Goal: Information Seeking & Learning: Find specific page/section

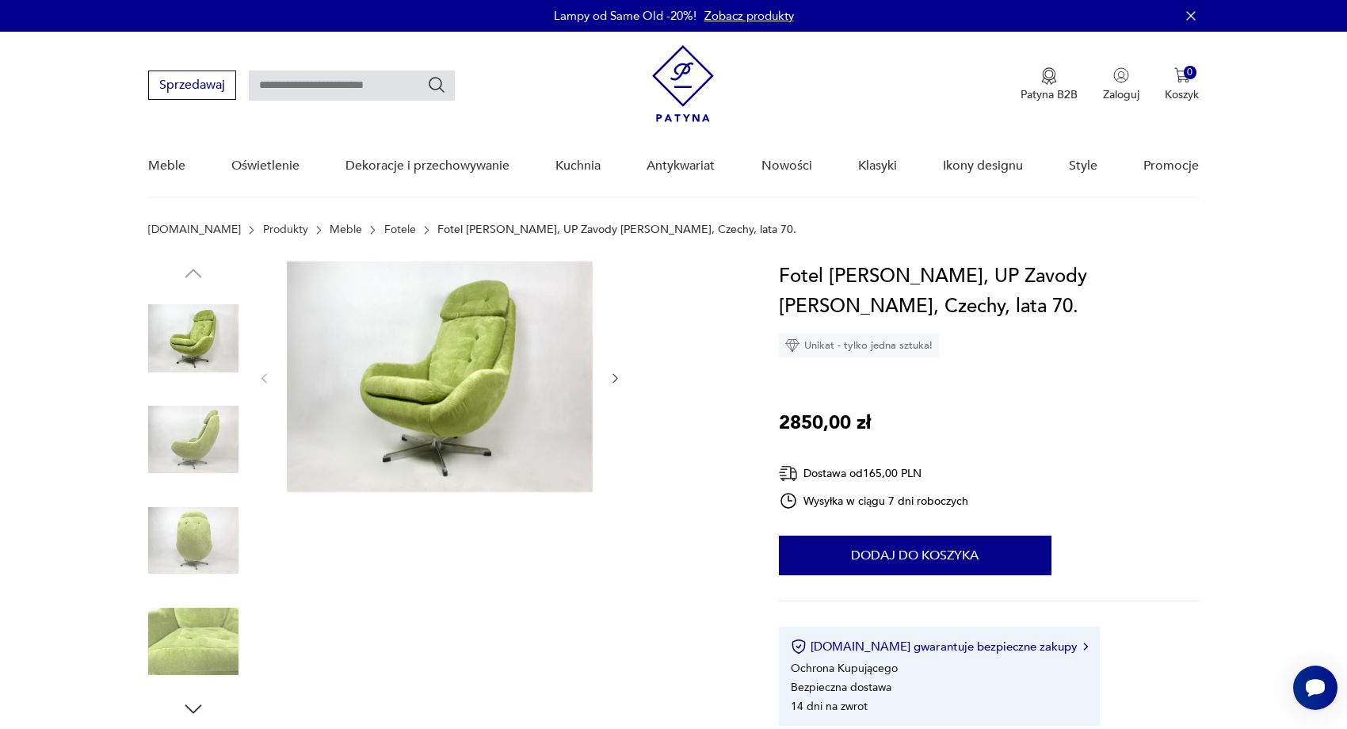
click at [208, 424] on img at bounding box center [193, 440] width 90 height 90
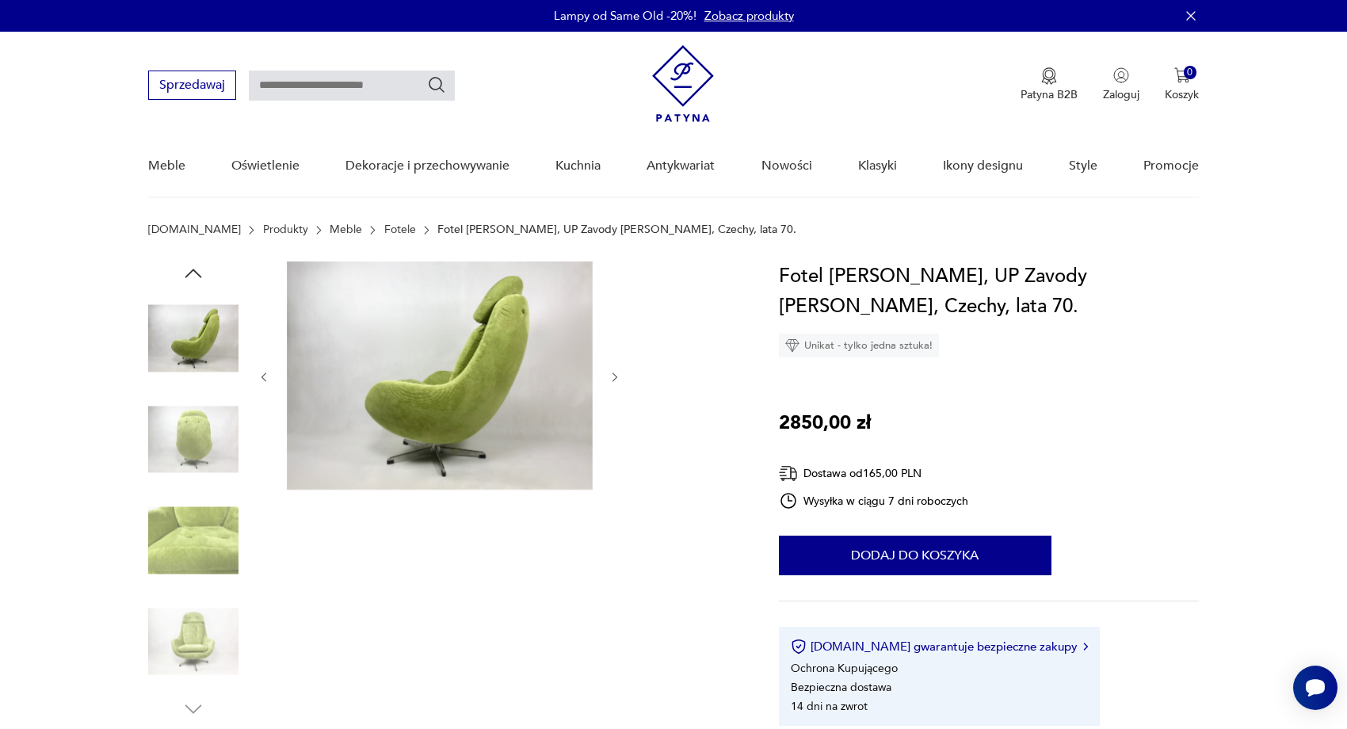
click at [210, 494] on div at bounding box center [193, 391] width 90 height 396
click at [200, 554] on img at bounding box center [193, 540] width 90 height 90
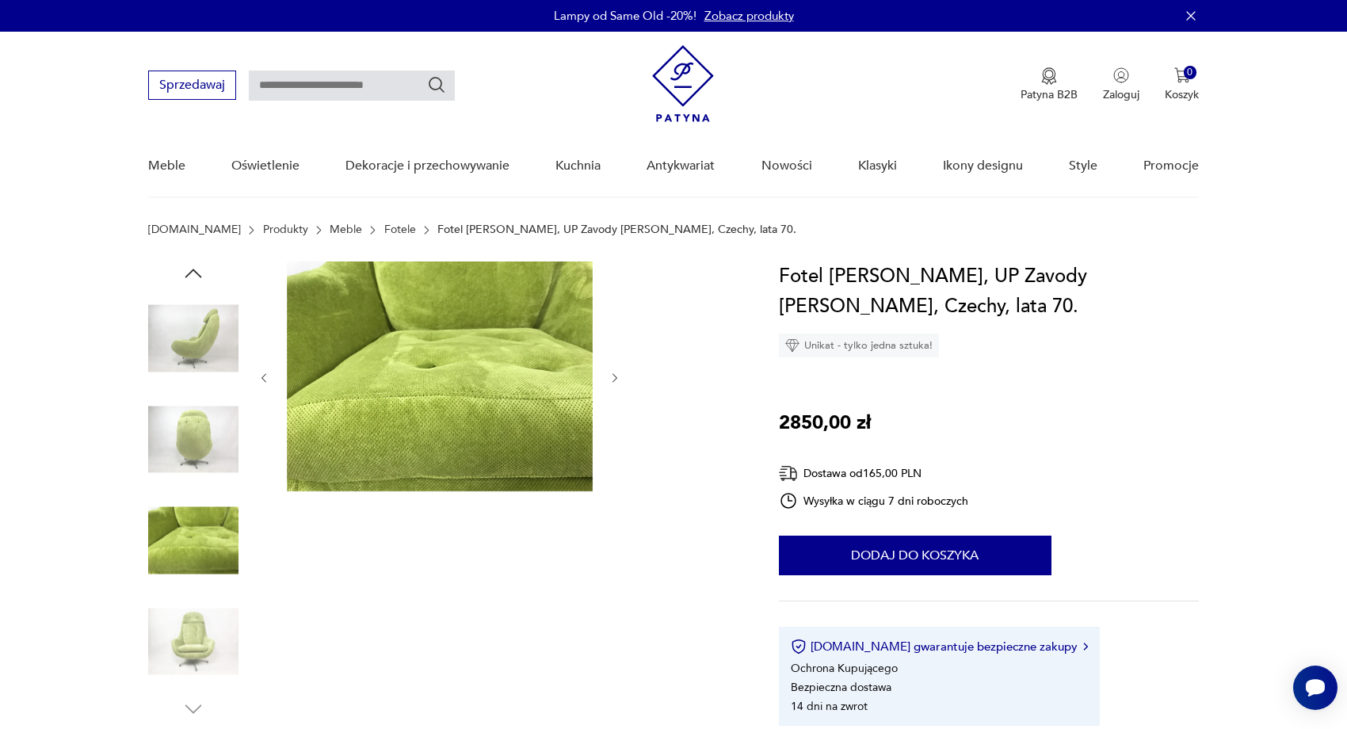
click at [208, 631] on img at bounding box center [193, 642] width 90 height 90
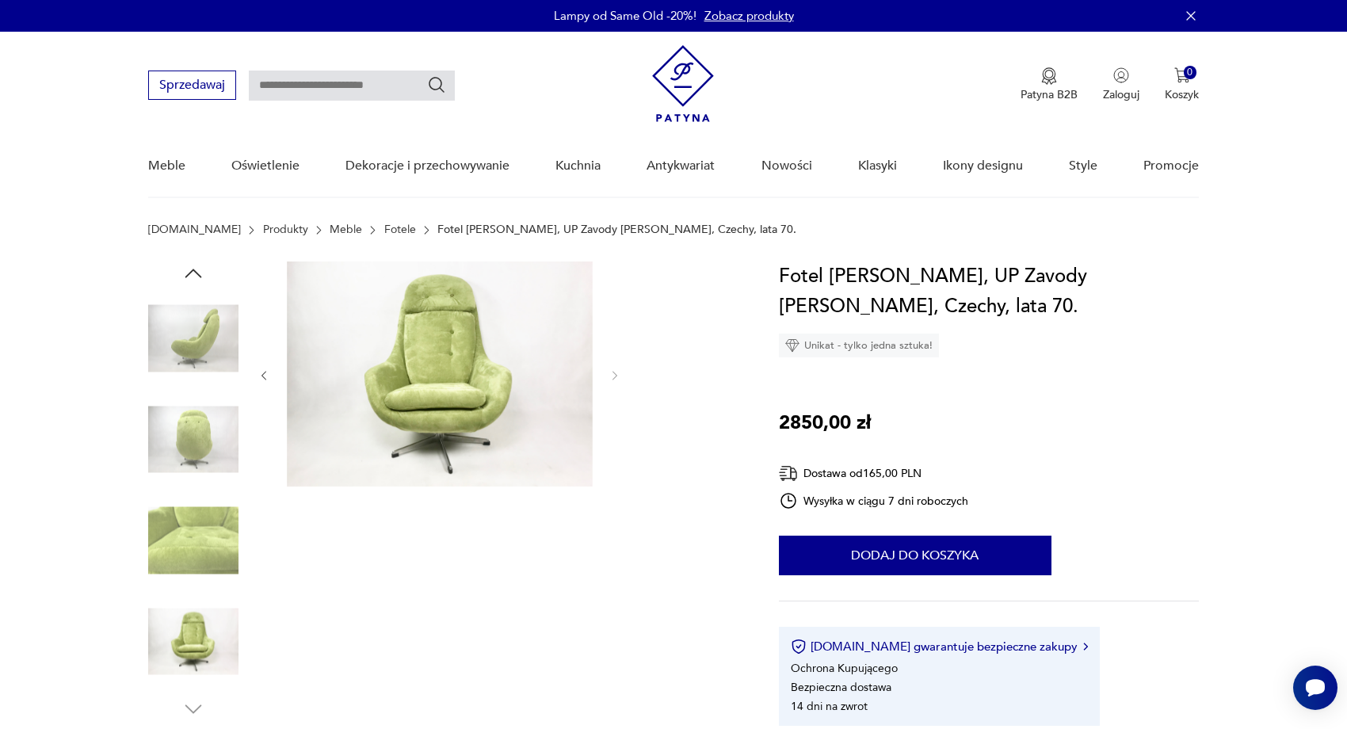
click at [166, 327] on img at bounding box center [193, 338] width 90 height 90
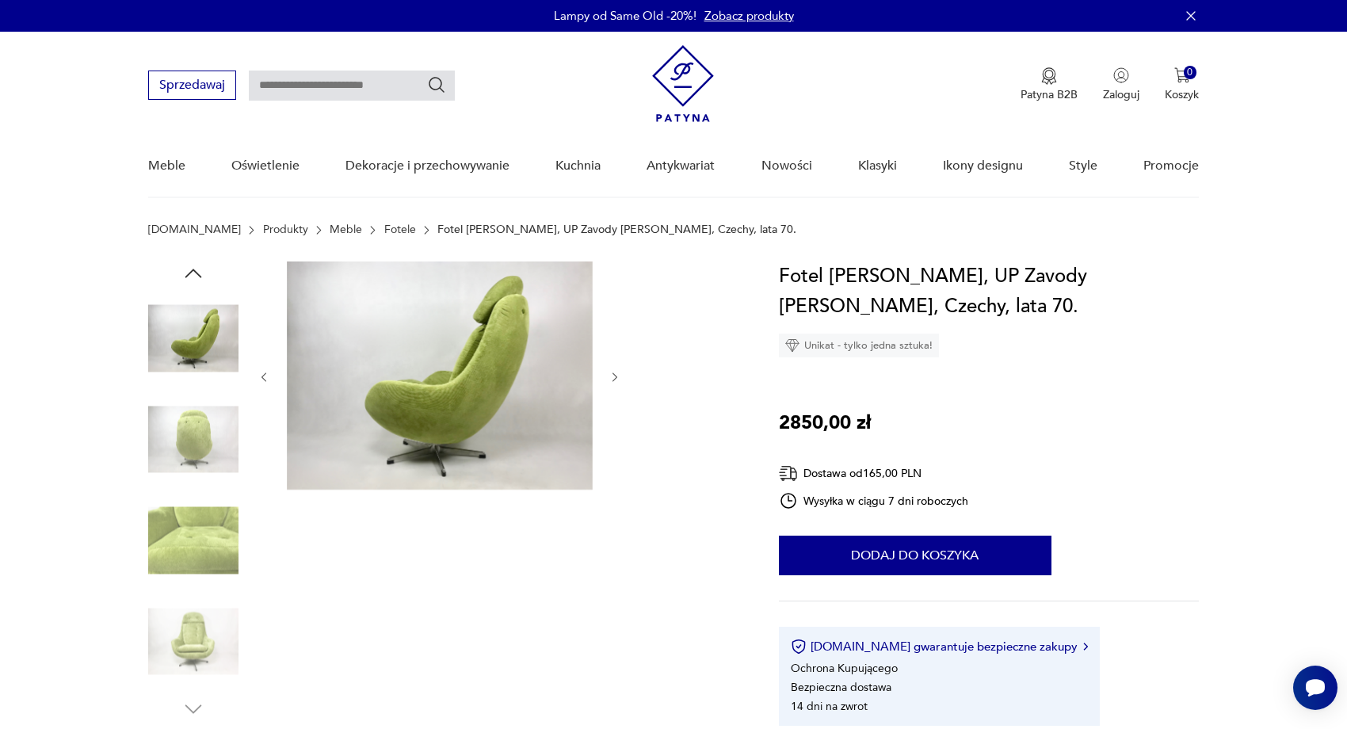
click at [153, 444] on img at bounding box center [193, 440] width 90 height 90
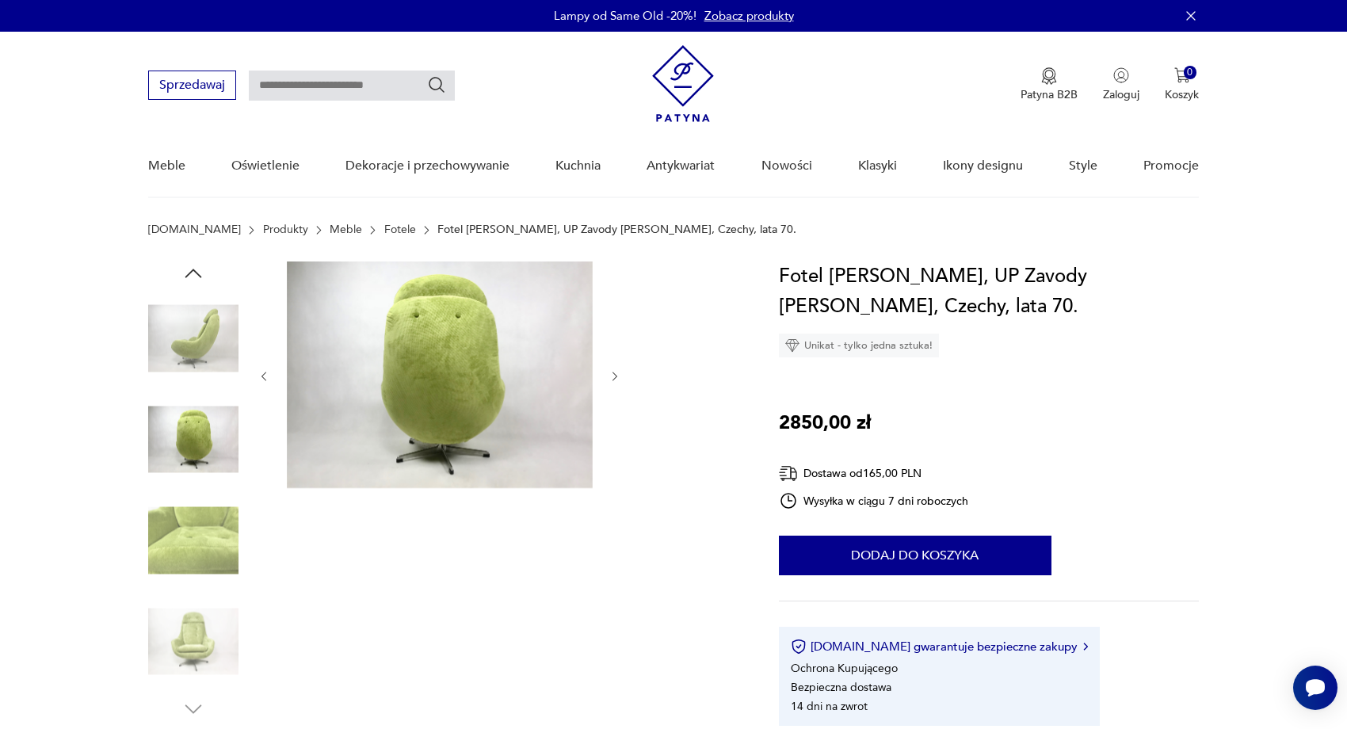
click at [206, 544] on img at bounding box center [193, 540] width 90 height 90
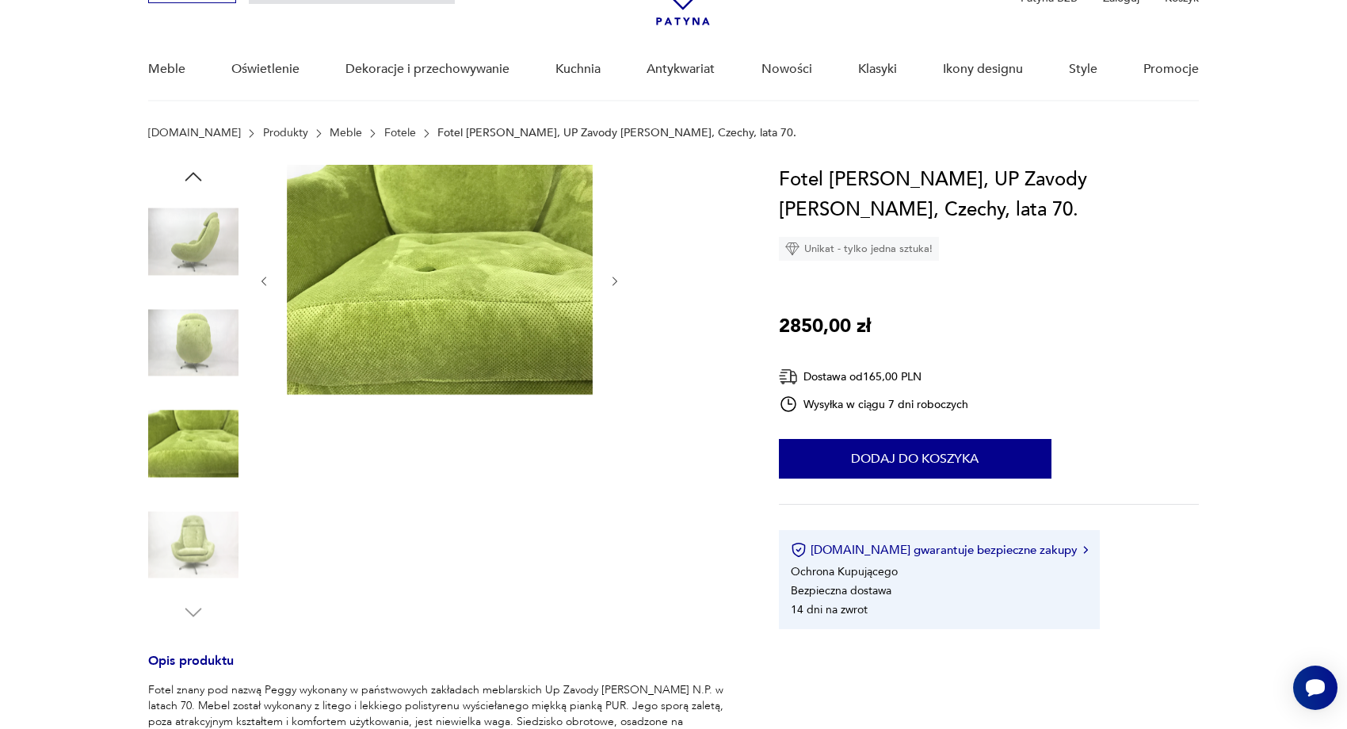
scroll to position [107, 0]
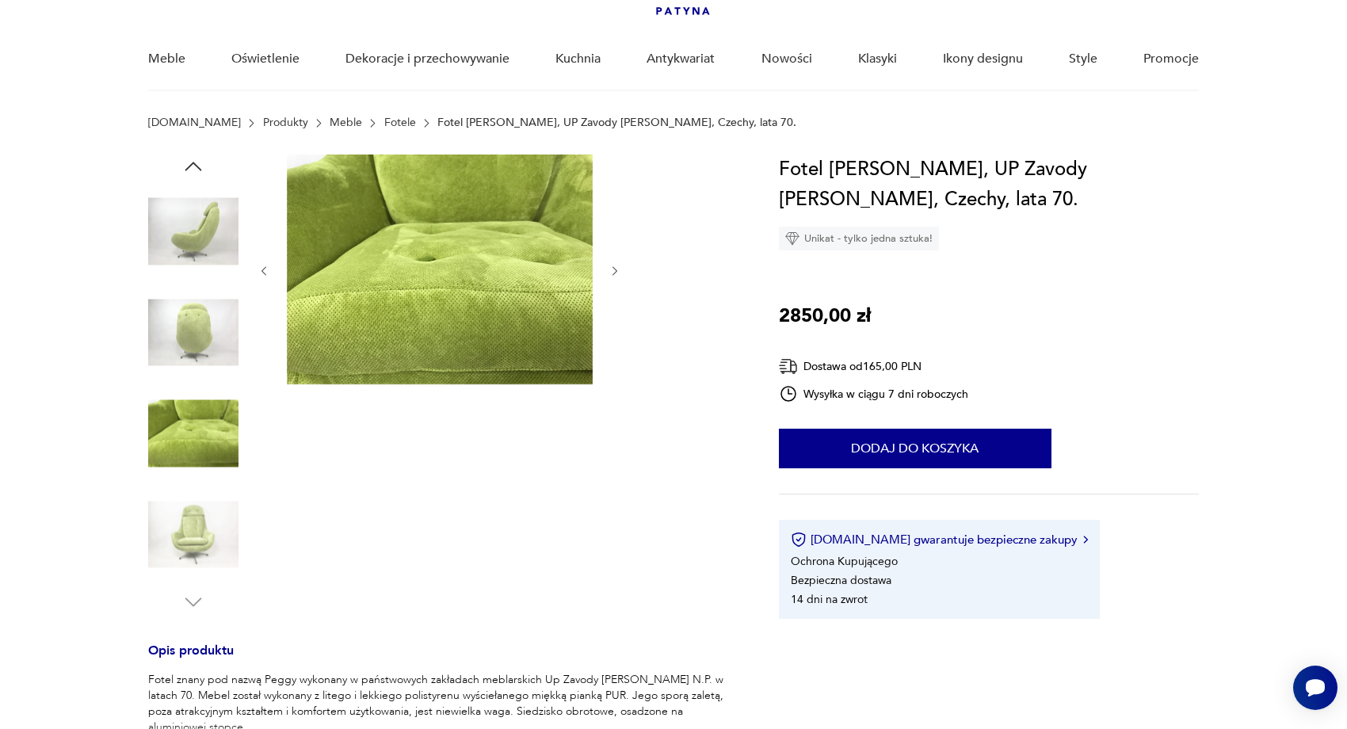
click at [188, 503] on img at bounding box center [193, 535] width 90 height 90
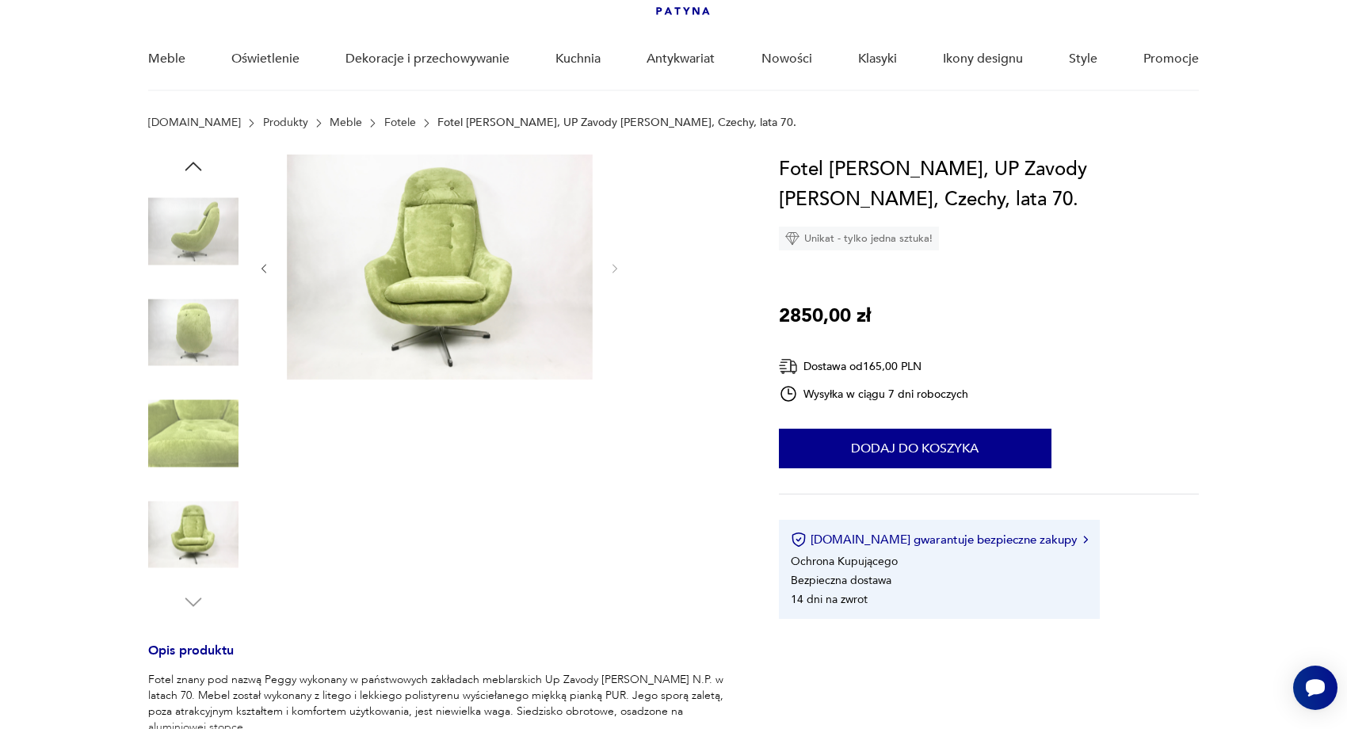
click at [618, 284] on div at bounding box center [440, 269] width 364 height 228
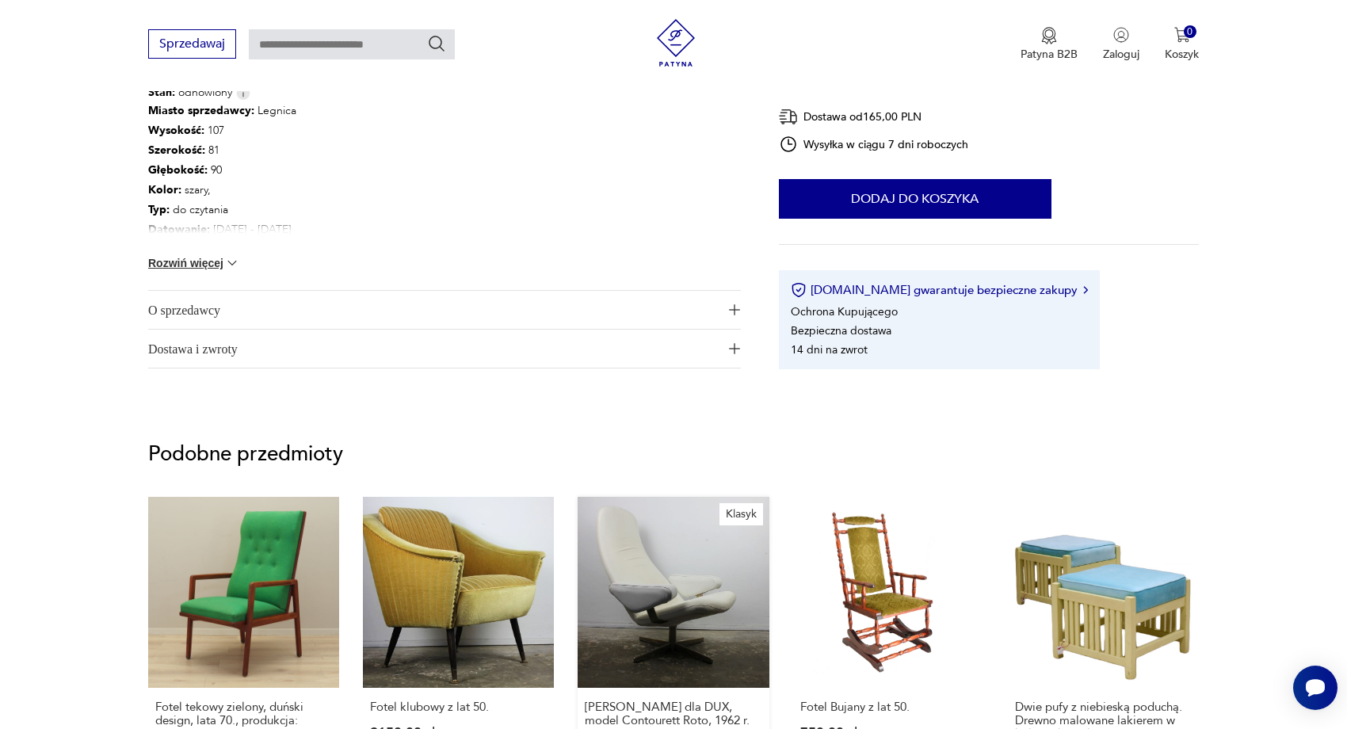
scroll to position [41, 0]
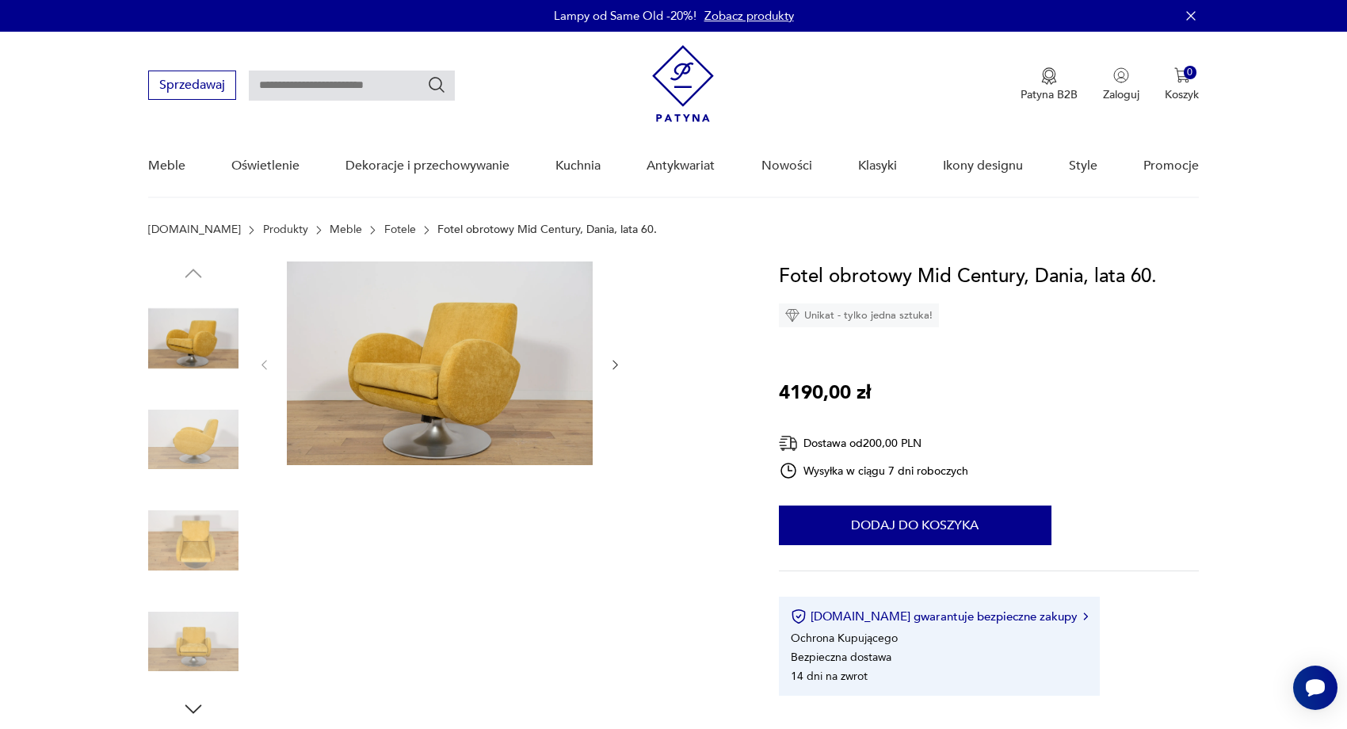
click at [195, 423] on img at bounding box center [193, 440] width 90 height 90
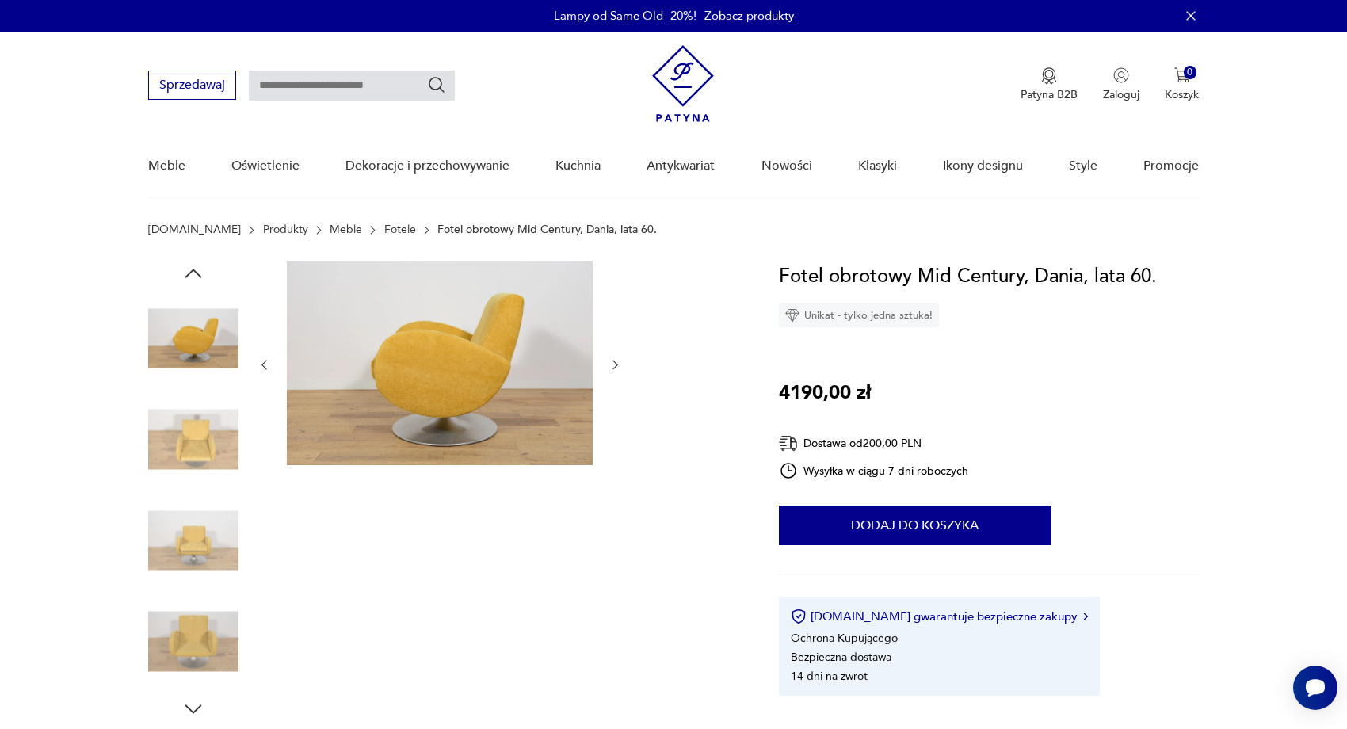
click at [181, 524] on img at bounding box center [193, 540] width 90 height 90
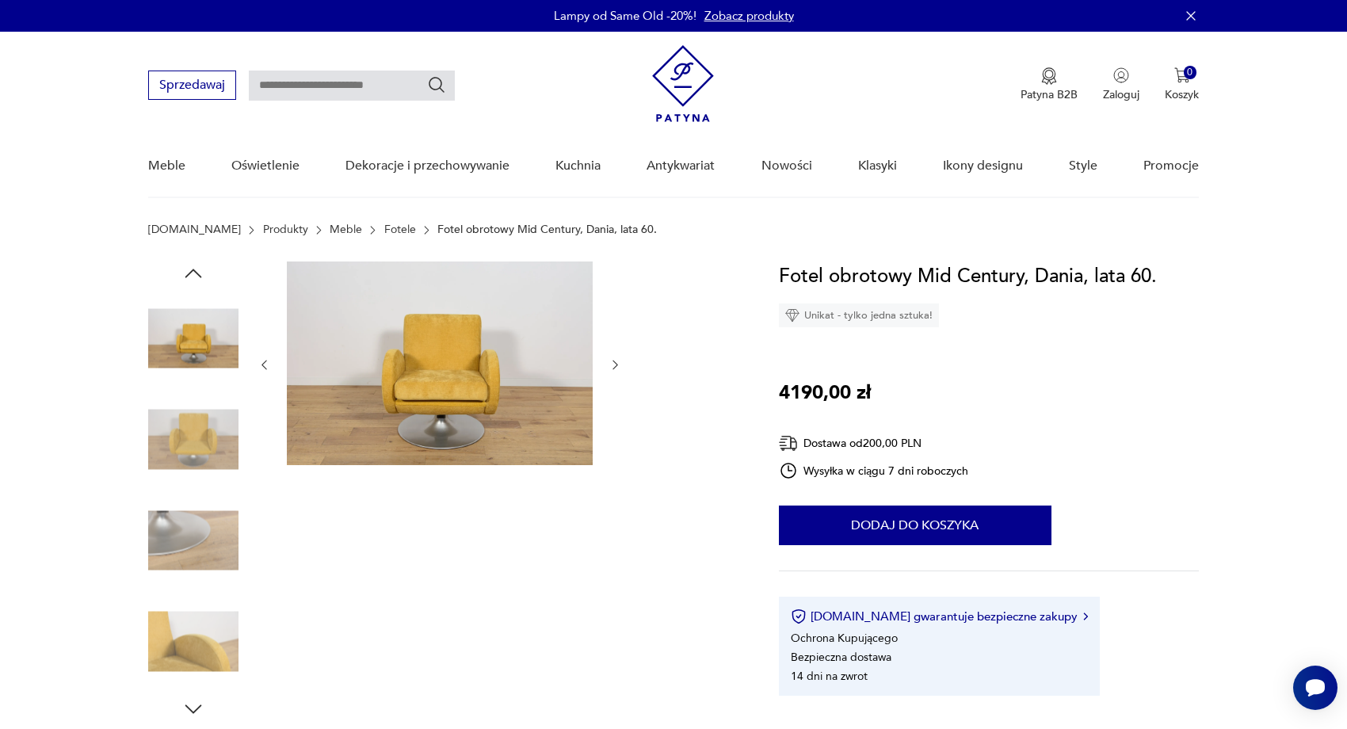
click at [189, 578] on img at bounding box center [193, 540] width 90 height 90
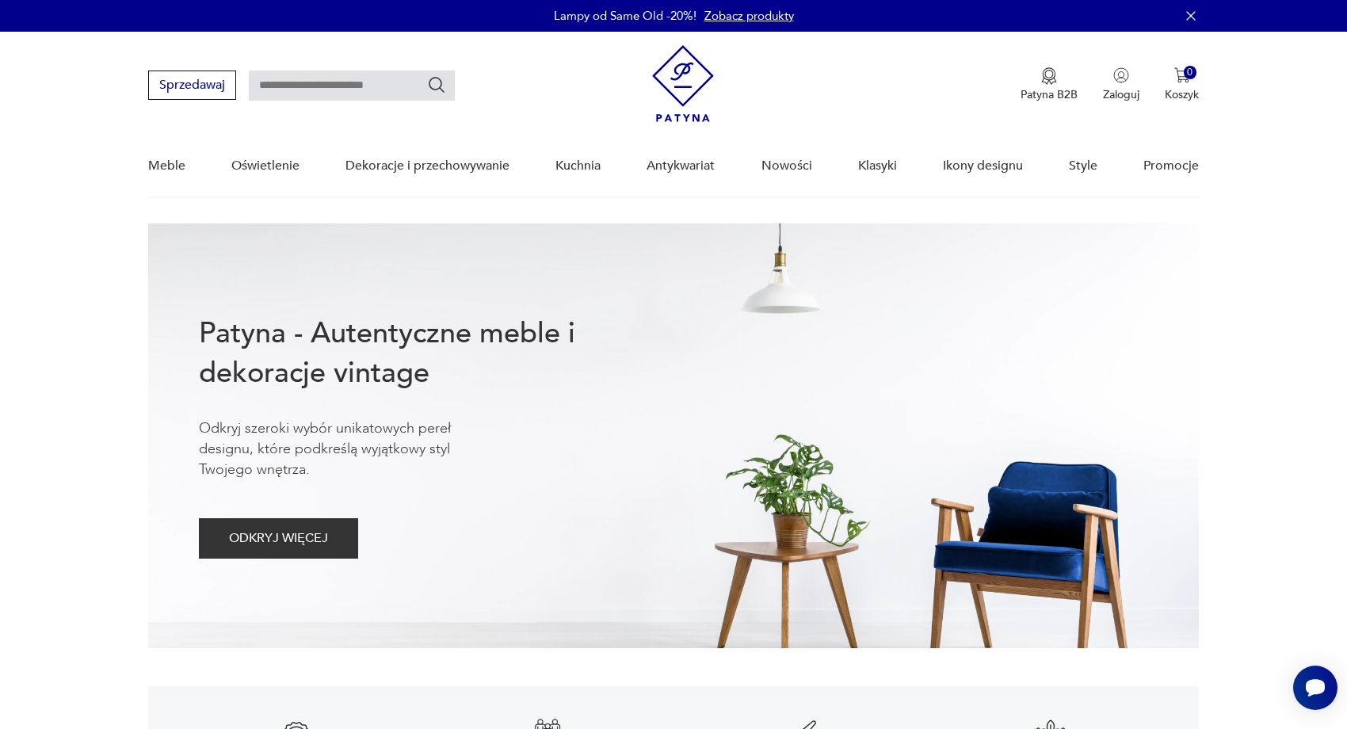
click at [319, 78] on input "text" at bounding box center [352, 86] width 206 height 30
type input "**********"
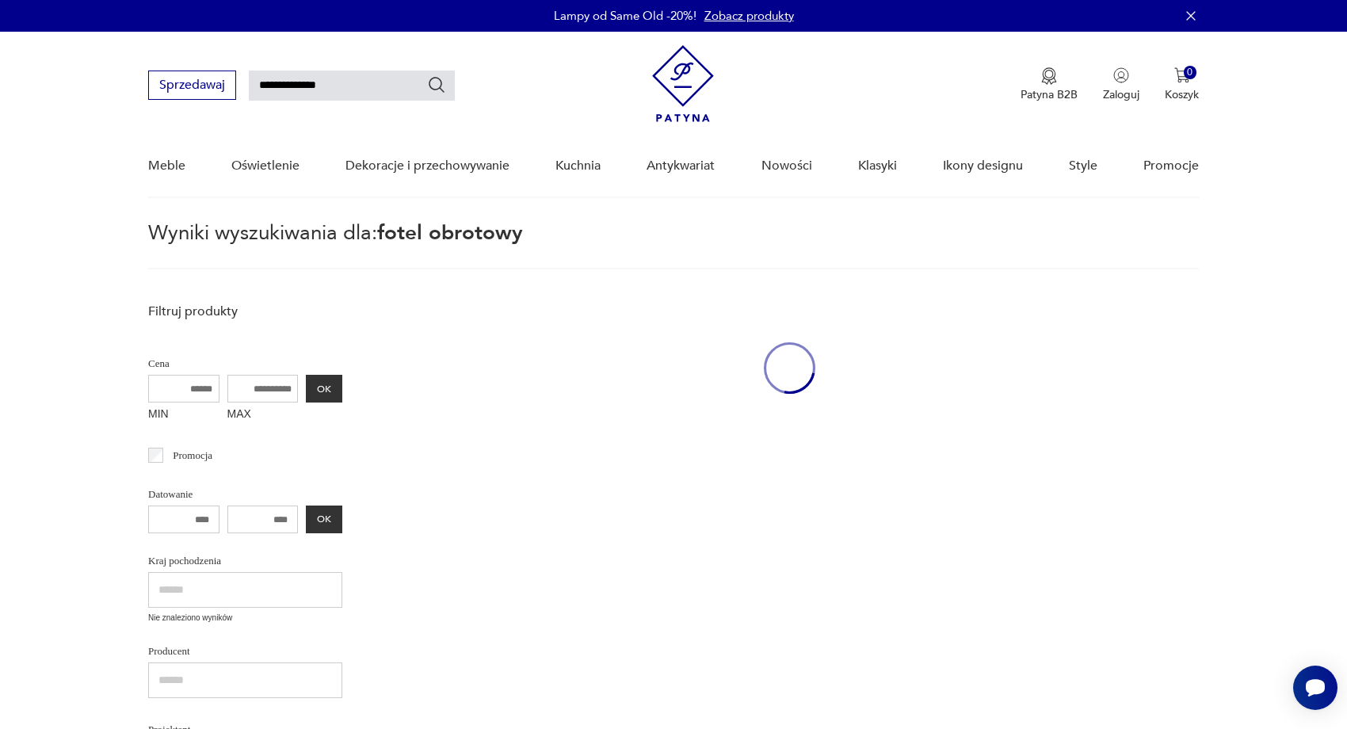
scroll to position [57, 0]
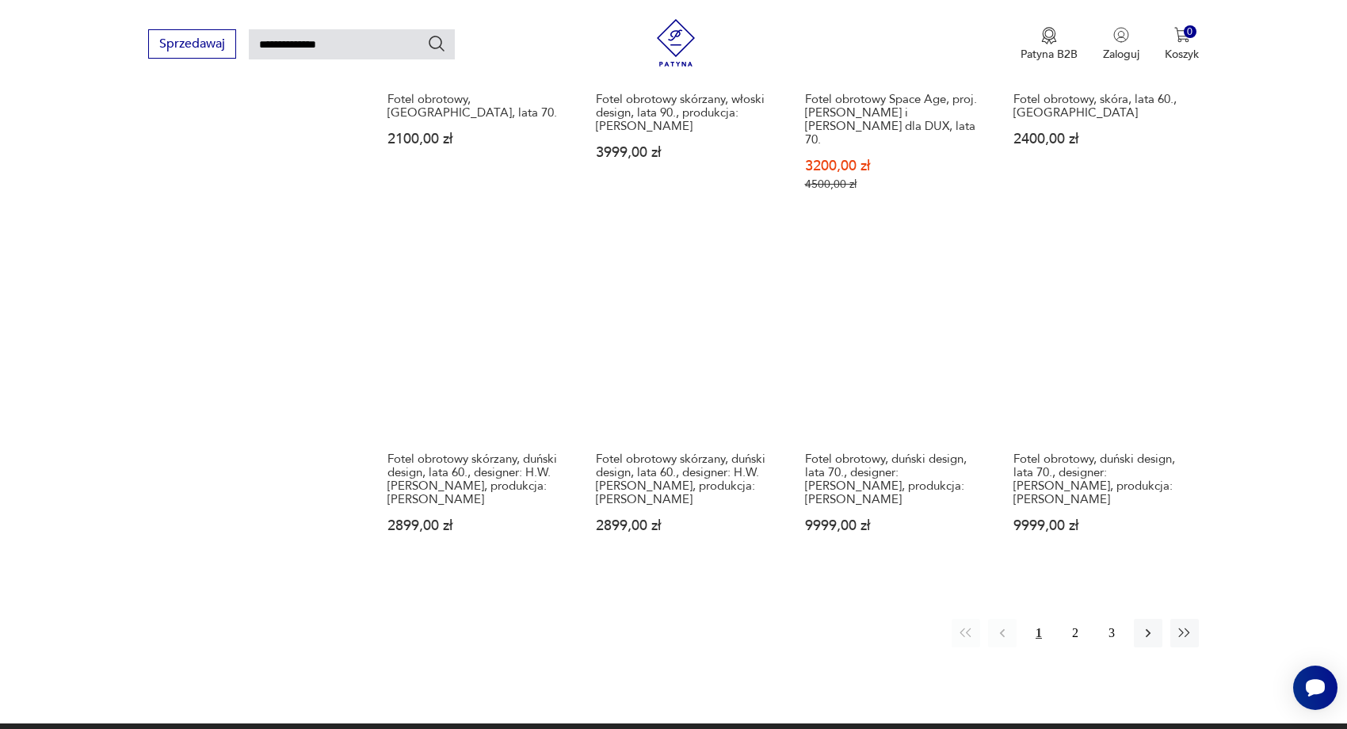
scroll to position [1142, 0]
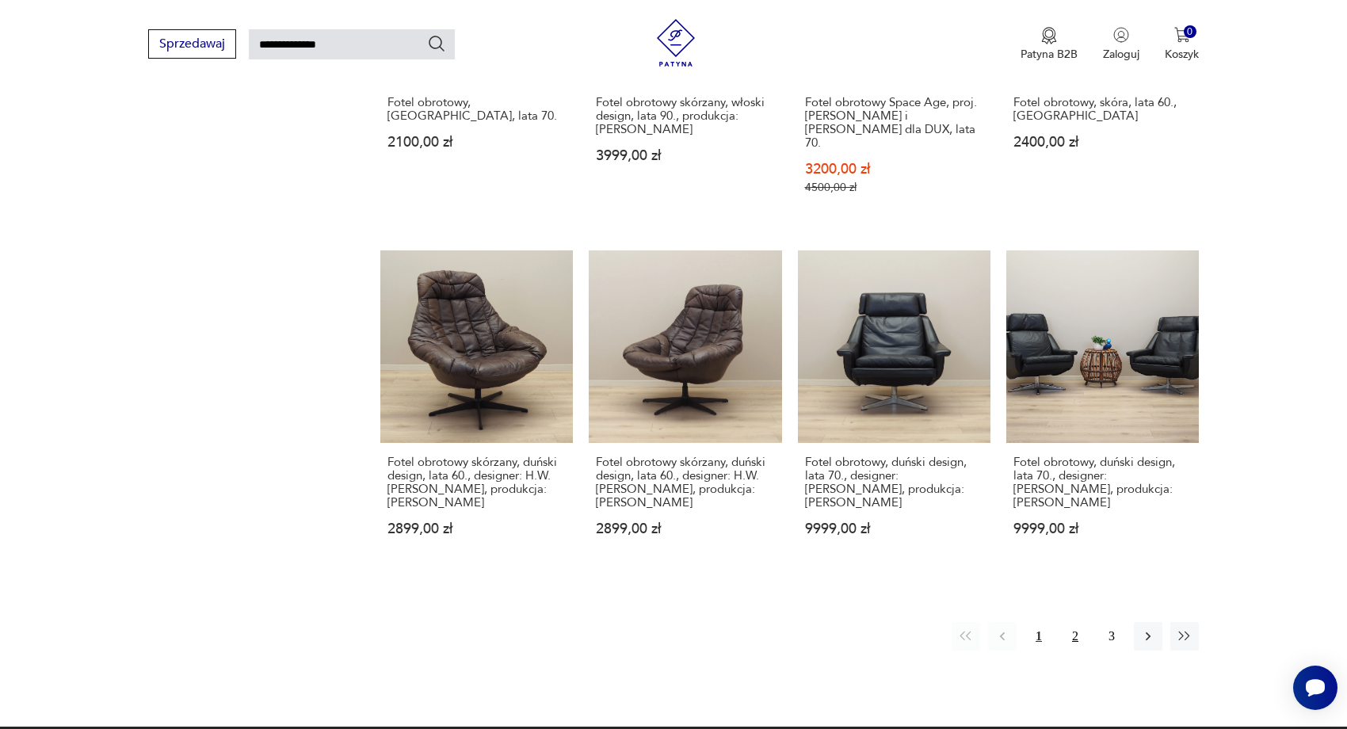
click at [1076, 622] on button "2" at bounding box center [1075, 636] width 29 height 29
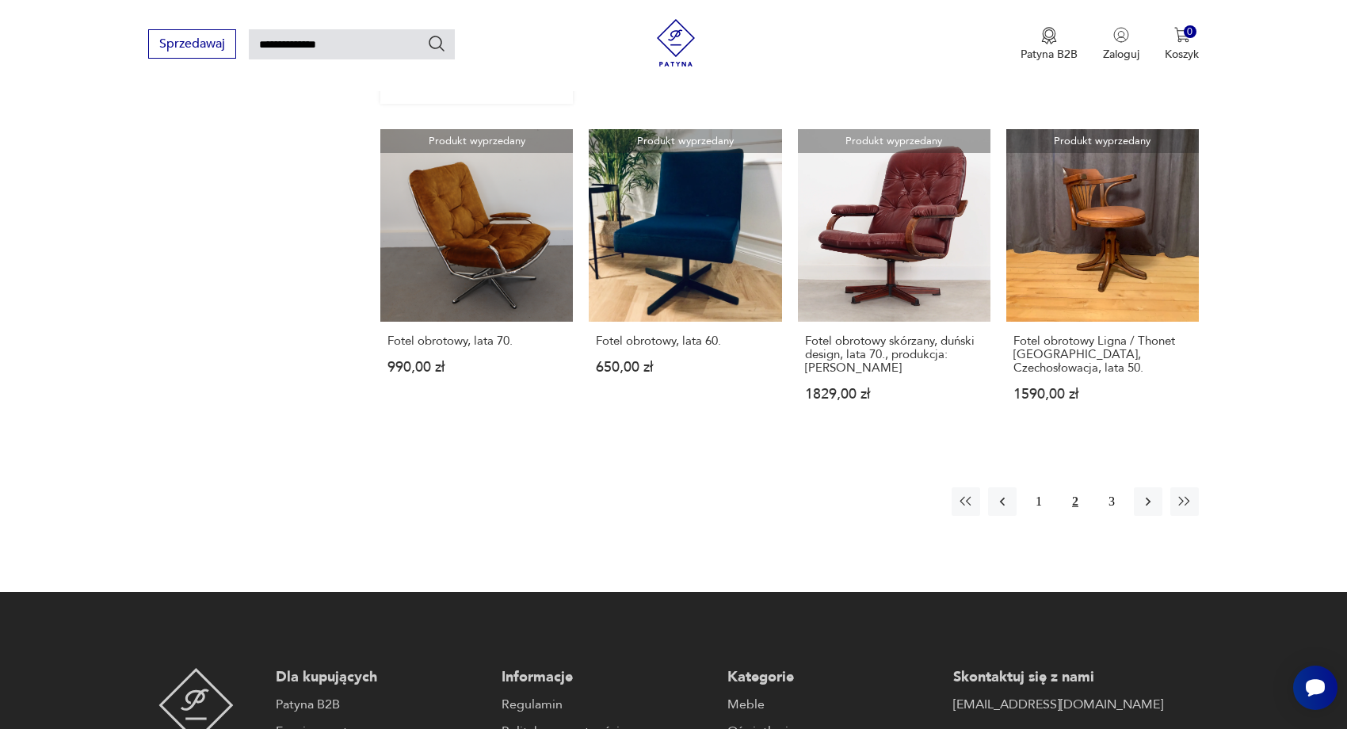
scroll to position [1219, 0]
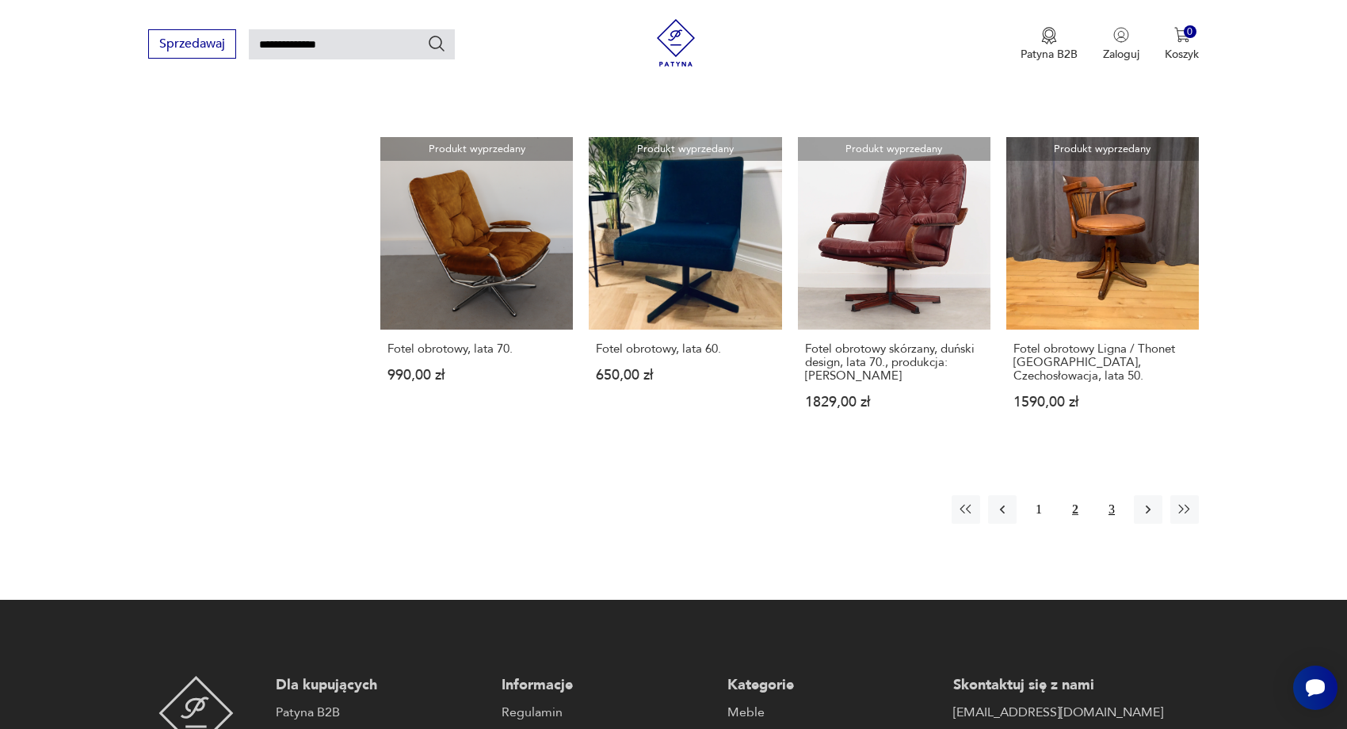
click at [1113, 524] on button "3" at bounding box center [1111, 509] width 29 height 29
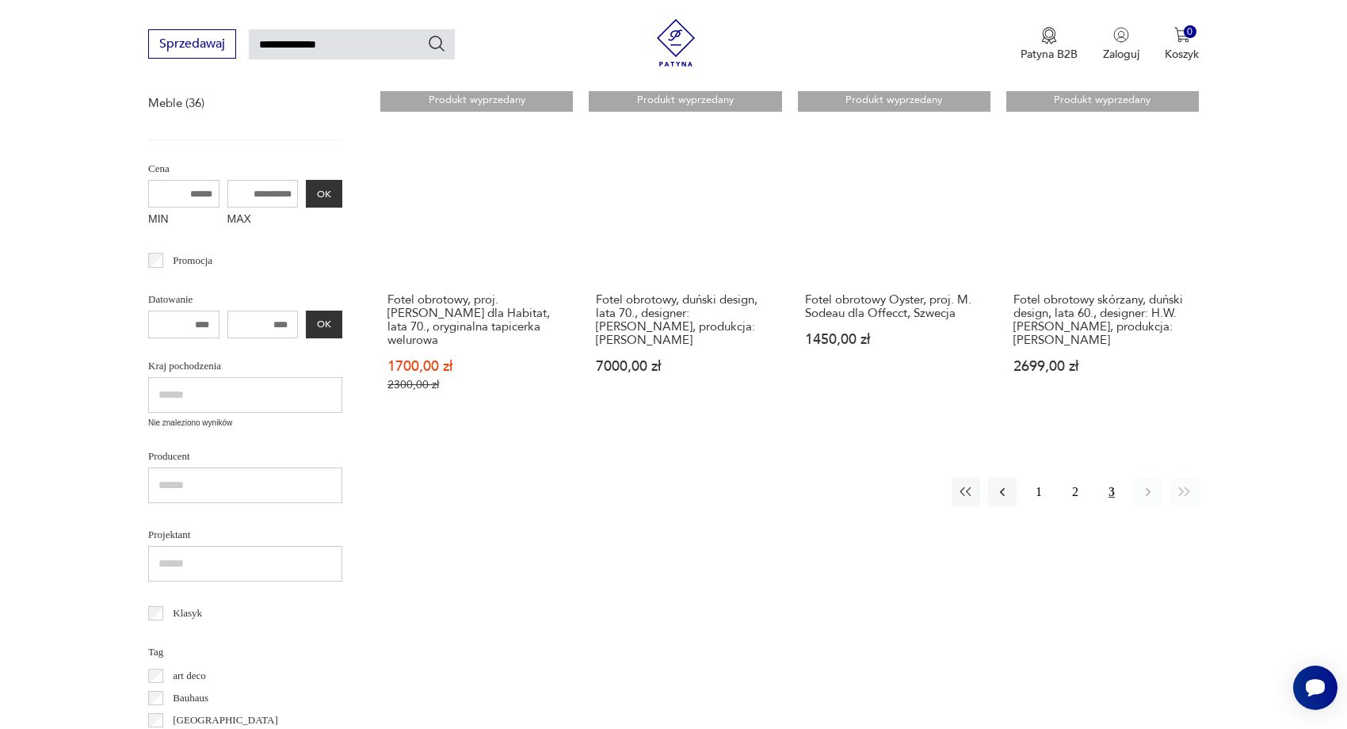
scroll to position [259, 0]
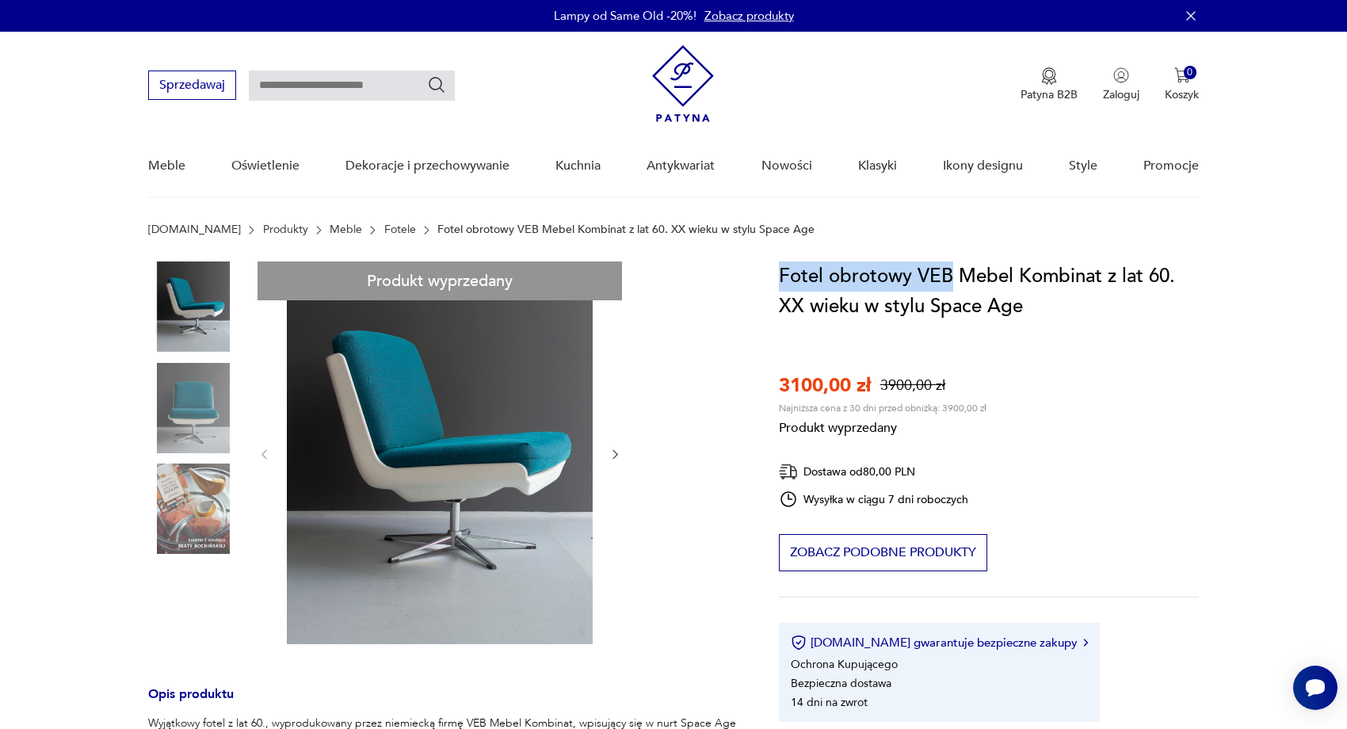
drag, startPoint x: 783, startPoint y: 273, endPoint x: 952, endPoint y: 287, distance: 170.1
click at [952, 287] on h1 "Fotel obrotowy VEB Mebel Kombinat z lat 60. XX wieku w stylu Space Age" at bounding box center [989, 291] width 420 height 60
